Goal: Check status

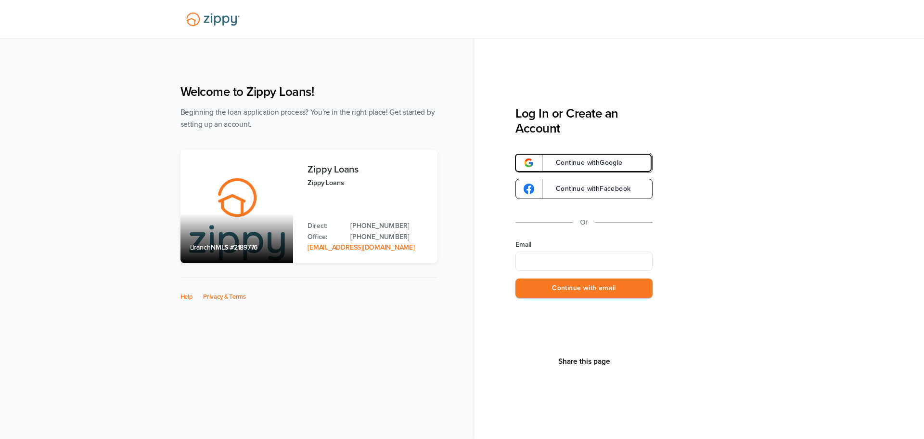
click at [581, 165] on span "Continue with Google" at bounding box center [584, 162] width 77 height 7
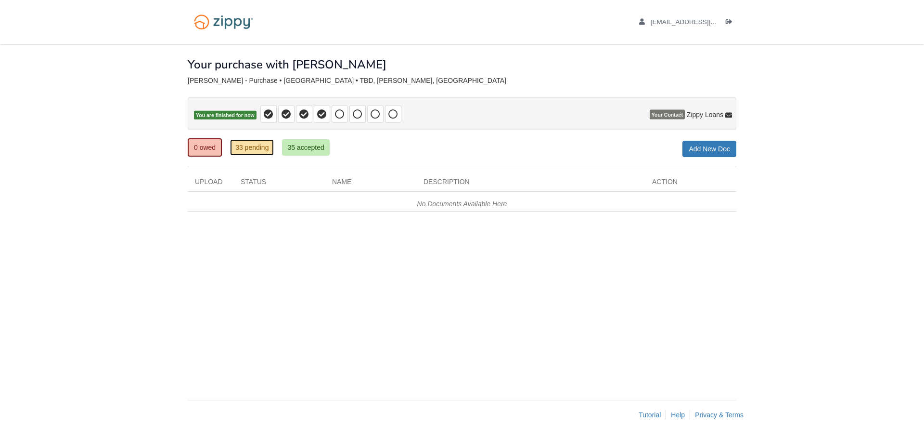
click at [257, 143] on link "33 pending" at bounding box center [252, 147] width 44 height 16
